Goal: Information Seeking & Learning: Learn about a topic

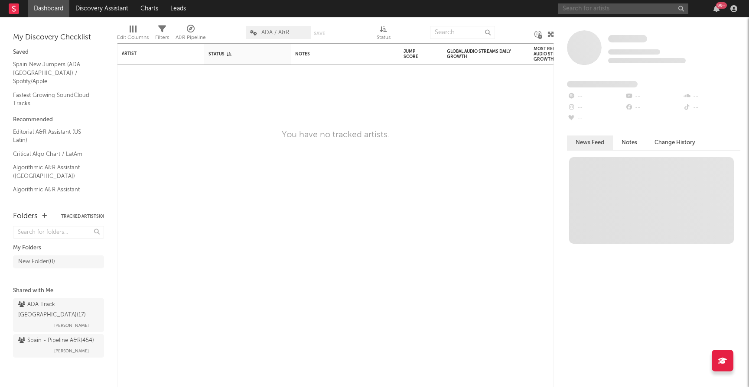
click at [624, 10] on input "text" at bounding box center [623, 8] width 130 height 11
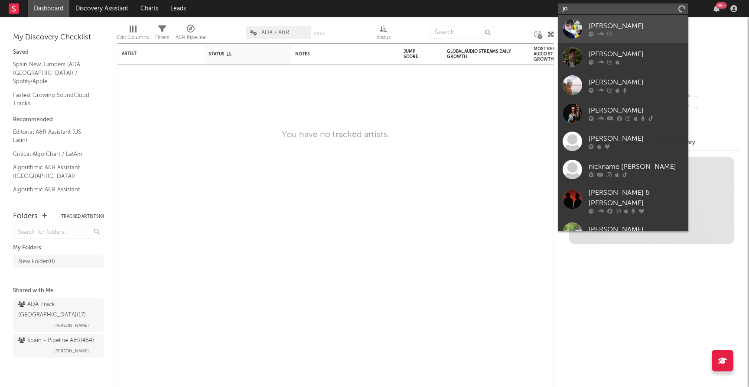
type input "j"
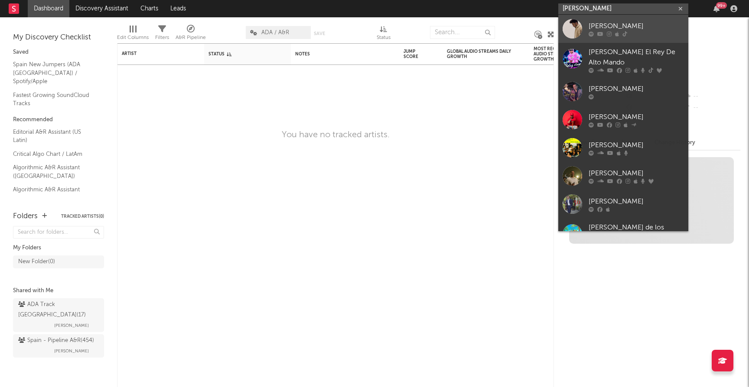
type input "[PERSON_NAME]"
click at [611, 27] on div "[PERSON_NAME]" at bounding box center [635, 26] width 95 height 10
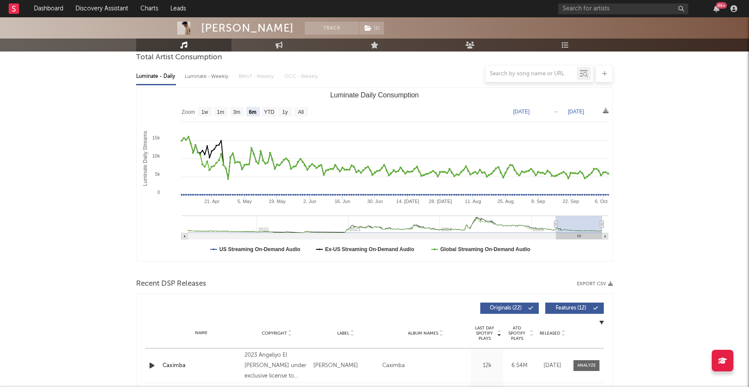
scroll to position [85, 0]
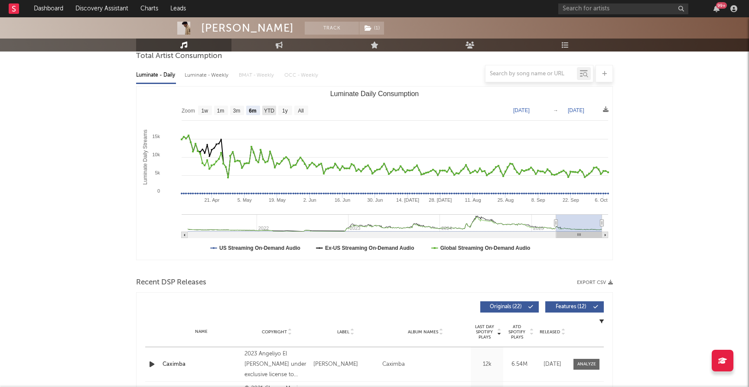
click at [269, 110] on text "YTD" at bounding box center [269, 111] width 10 height 6
select select "YTD"
type input "[DATE]"
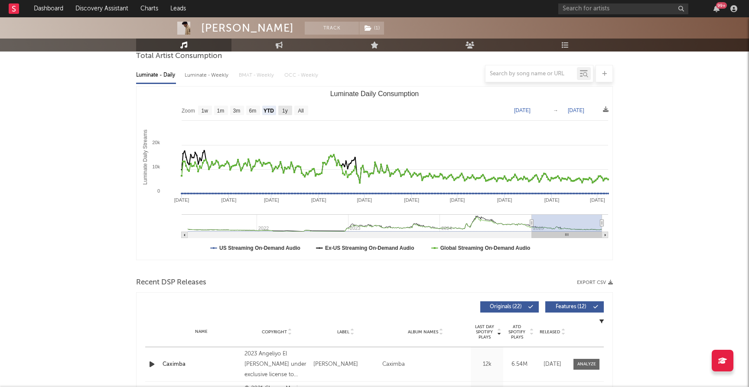
click at [289, 111] on rect "Luminate Daily Consumption" at bounding box center [285, 111] width 14 height 10
select select "1y"
type input "[DATE]"
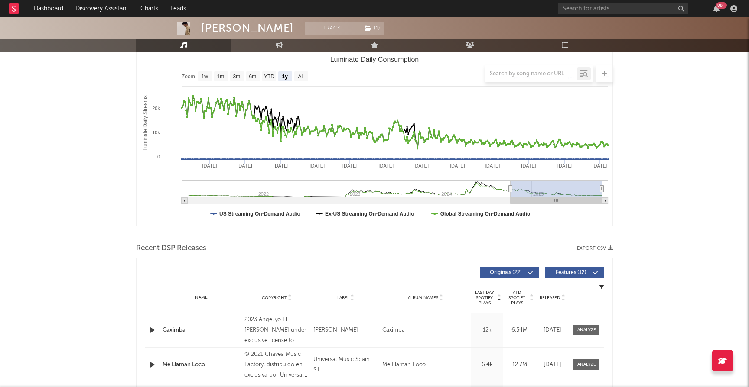
scroll to position [119, 0]
